Goal: Navigation & Orientation: Find specific page/section

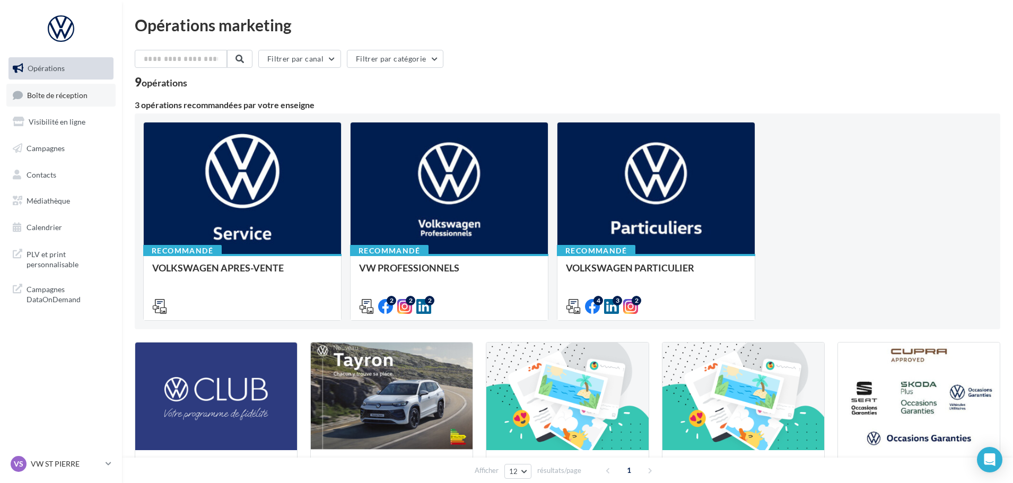
click at [84, 98] on span "Boîte de réception" at bounding box center [57, 94] width 60 height 9
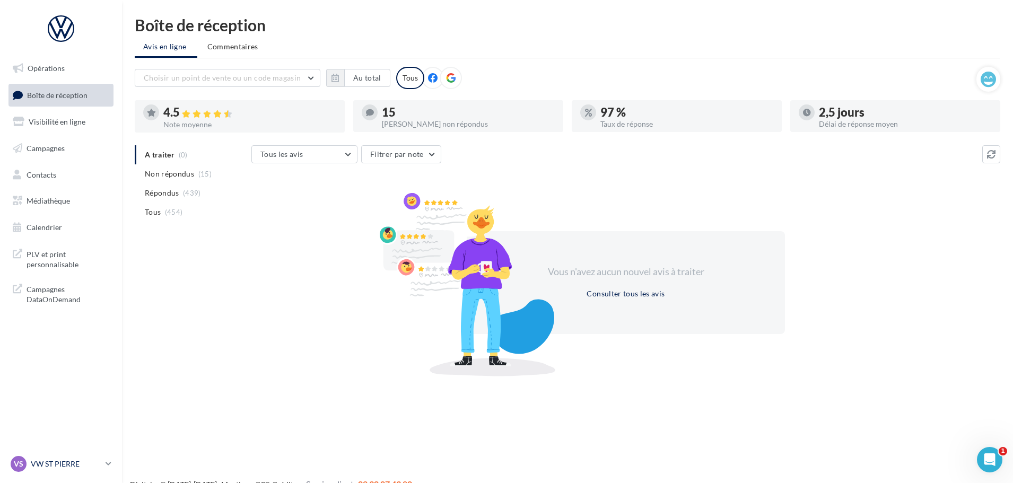
click at [84, 465] on p "VW ST PIERRE" at bounding box center [66, 464] width 71 height 11
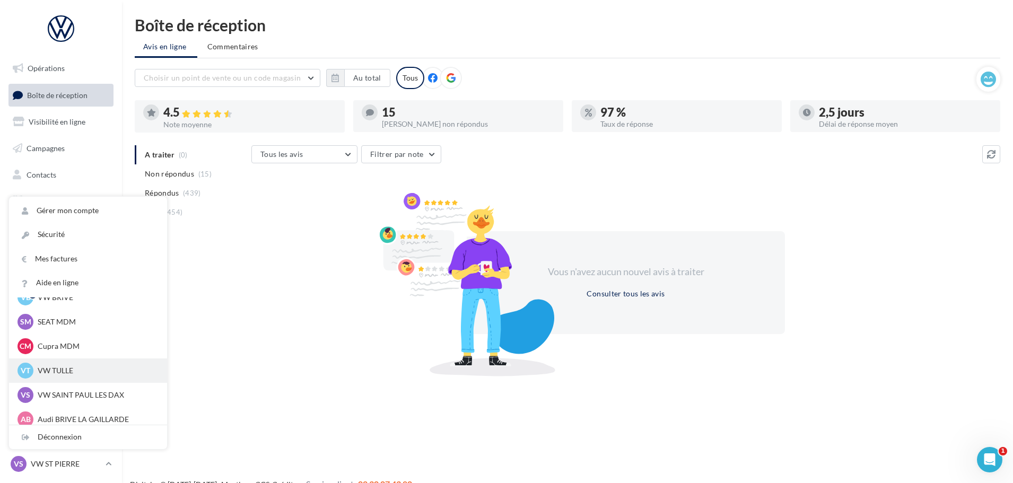
scroll to position [98, 0]
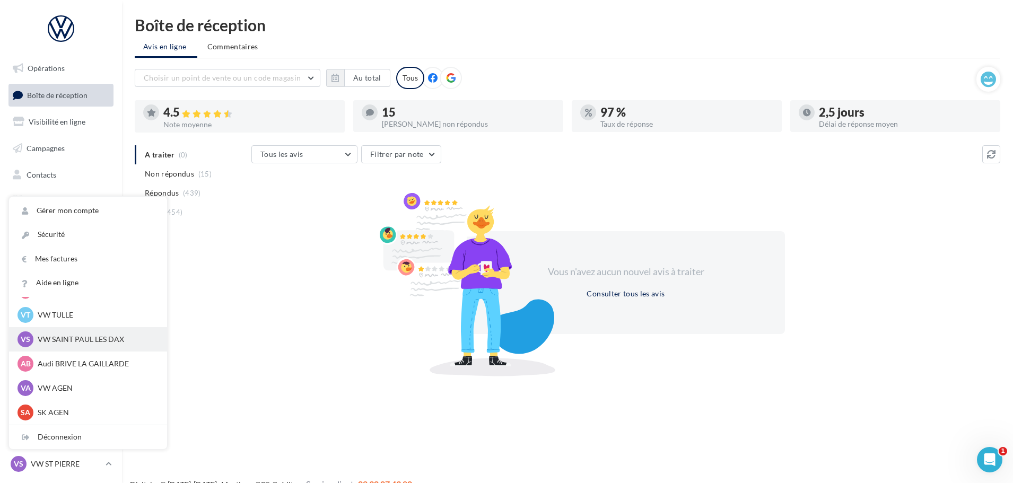
click at [100, 343] on p "VW SAINT PAUL LES DAX" at bounding box center [96, 339] width 117 height 11
